Goal: Entertainment & Leisure: Consume media (video, audio)

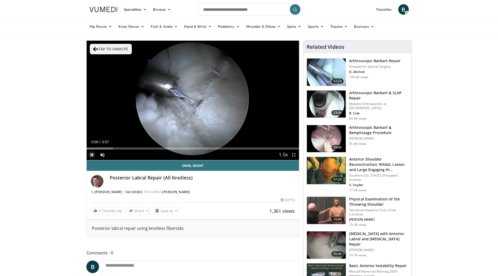
click at [92, 156] on span "Video Player" at bounding box center [92, 155] width 11 height 11
click at [92, 155] on span "Video Player" at bounding box center [92, 155] width 11 height 11
click at [102, 154] on span "Video Player" at bounding box center [102, 155] width 11 height 11
click at [125, 152] on div "98%" at bounding box center [116, 155] width 18 height 11
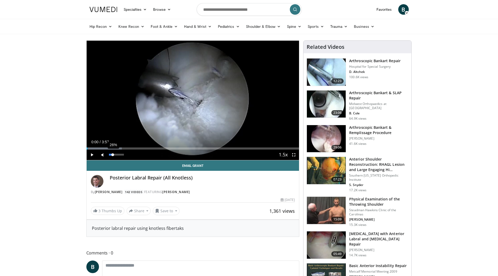
drag, startPoint x: 125, startPoint y: 154, endPoint x: 113, endPoint y: 154, distance: 12.1
click at [113, 154] on div "Volume Level" at bounding box center [111, 155] width 4 height 2
click at [94, 155] on span "Video Player" at bounding box center [92, 155] width 11 height 11
drag, startPoint x: 113, startPoint y: 155, endPoint x: 127, endPoint y: 155, distance: 13.9
click at [127, 155] on div "Mute 84%" at bounding box center [115, 155] width 37 height 11
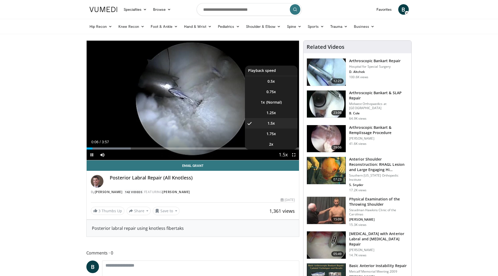
click at [280, 154] on span "Video Player" at bounding box center [283, 155] width 7 height 11
click at [285, 156] on span "Video Player" at bounding box center [283, 155] width 7 height 11
click at [285, 155] on span "Video Player" at bounding box center [283, 155] width 7 height 11
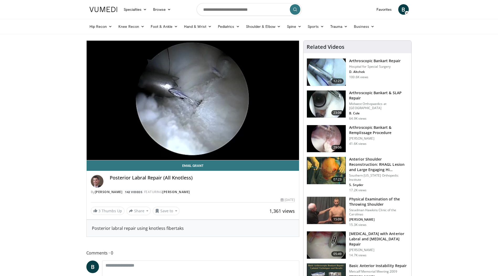
click at [285, 155] on div "10 seconds Tap to unmute" at bounding box center [193, 101] width 213 height 120
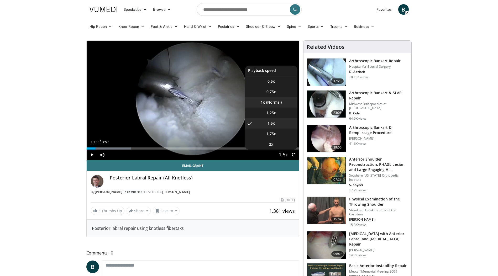
click at [281, 101] on li "1x" at bounding box center [271, 102] width 53 height 11
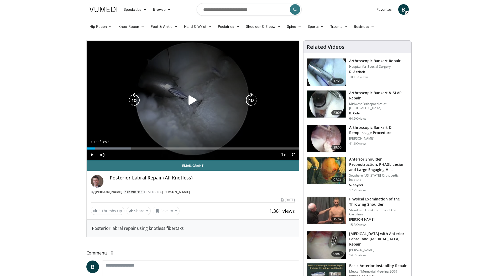
click at [191, 105] on icon "Video Player" at bounding box center [192, 100] width 15 height 15
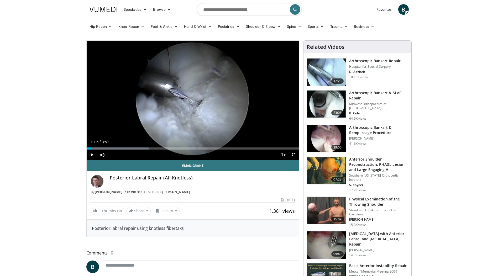
drag, startPoint x: 100, startPoint y: 149, endPoint x: 78, endPoint y: 149, distance: 21.3
click at [147, 149] on div "Progress Bar" at bounding box center [147, 149] width 1 height 2
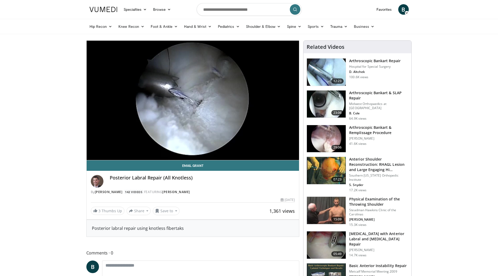
click at [333, 72] on img at bounding box center [326, 72] width 39 height 27
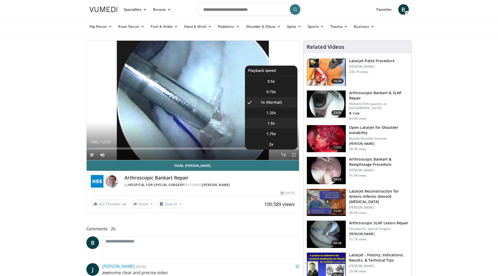
click at [272, 122] on span "1.5x" at bounding box center [271, 123] width 7 height 5
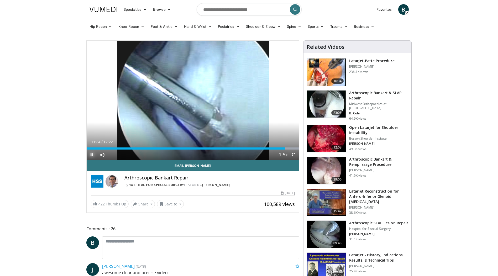
click at [93, 154] on span "Video Player" at bounding box center [92, 155] width 11 height 11
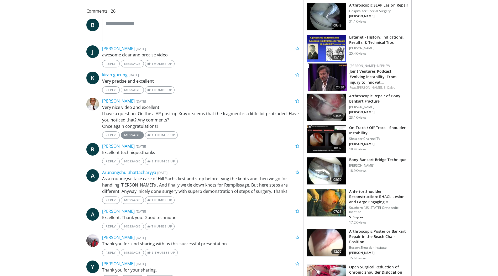
scroll to position [263, 0]
